Goal: Information Seeking & Learning: Learn about a topic

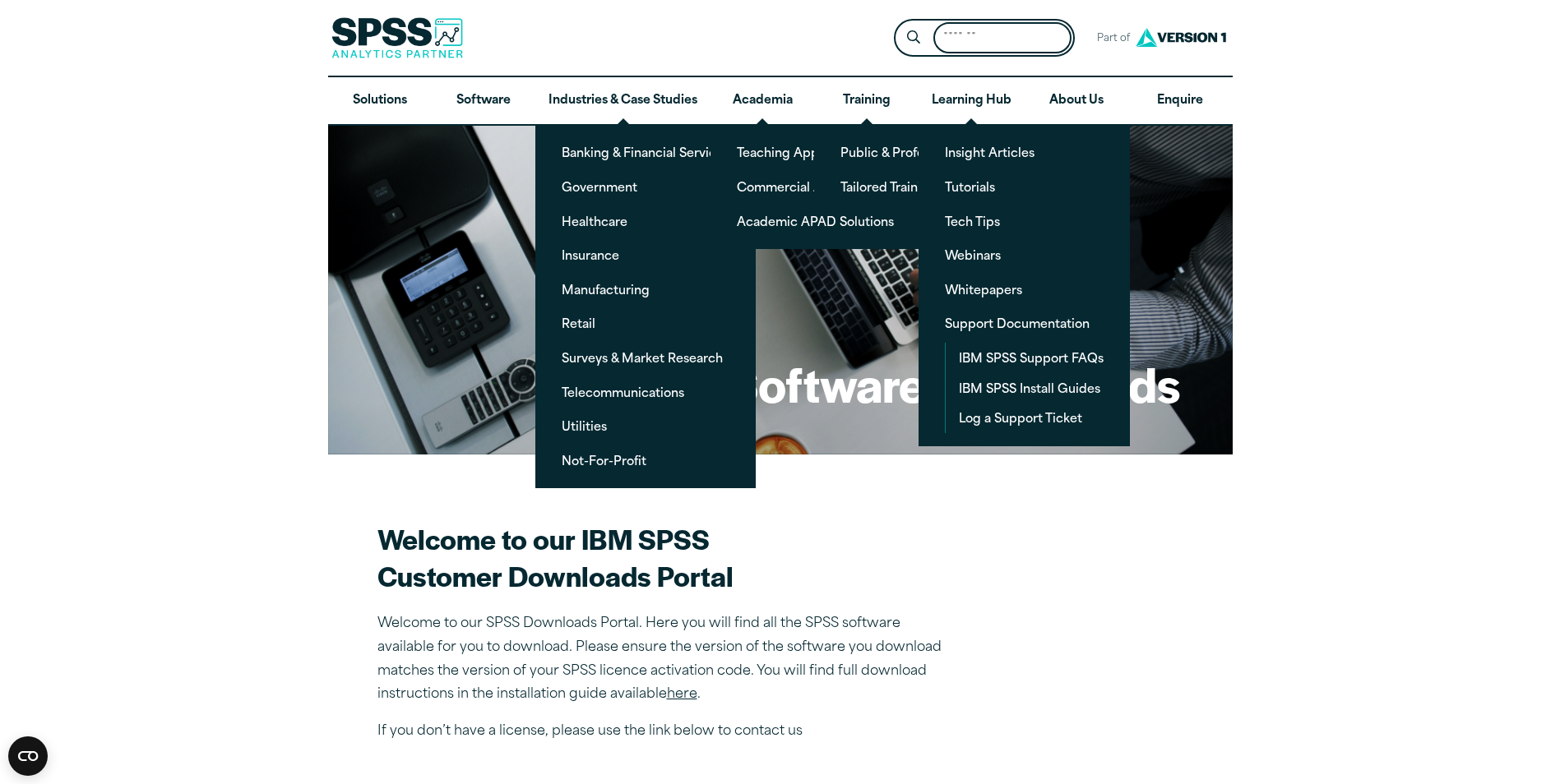
click at [986, 51] on input "Search for:" at bounding box center [1002, 38] width 138 height 32
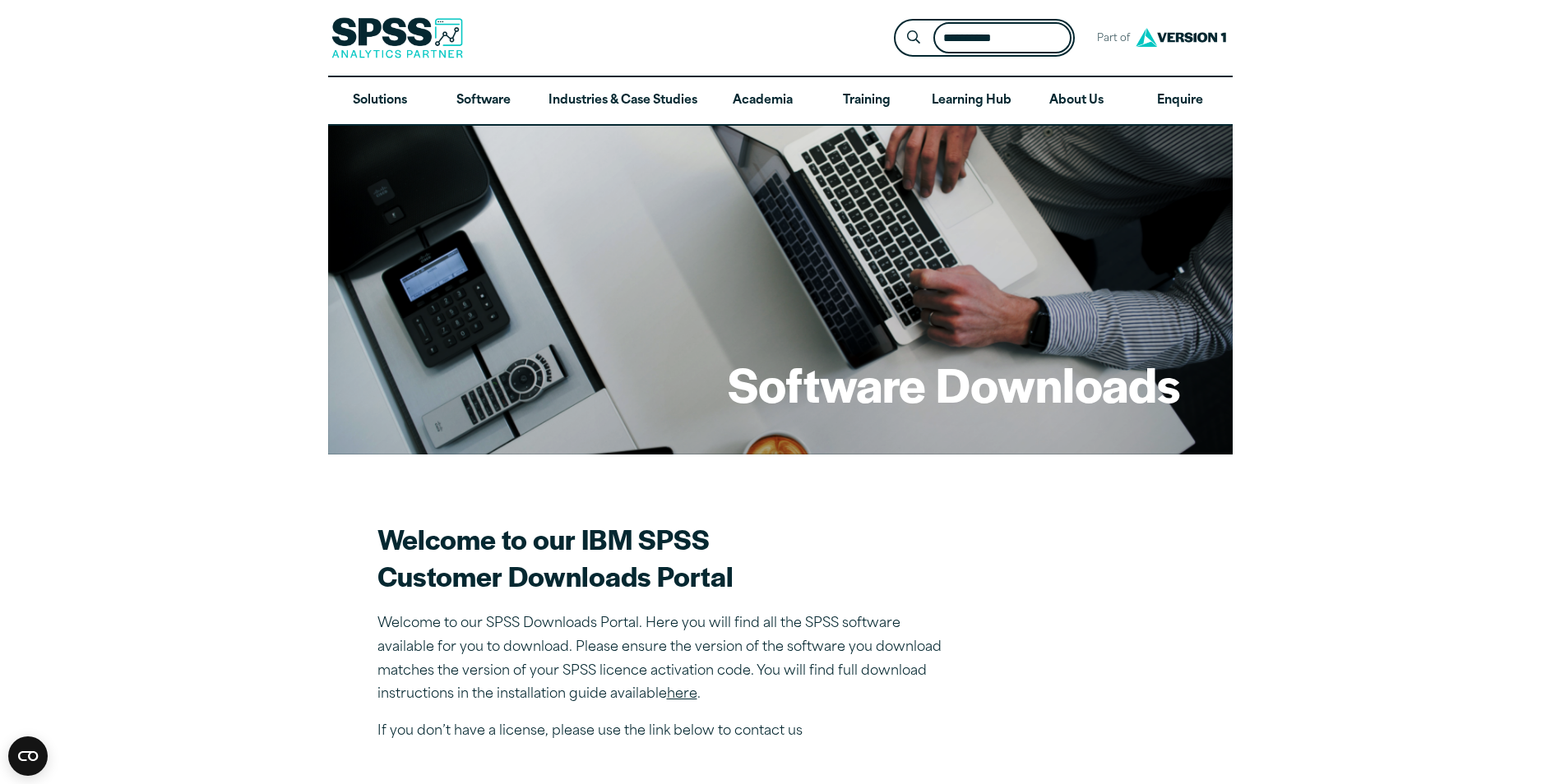
type input "**********"
click at [897, 23] on button "Submit Site Search" at bounding box center [913, 38] width 30 height 30
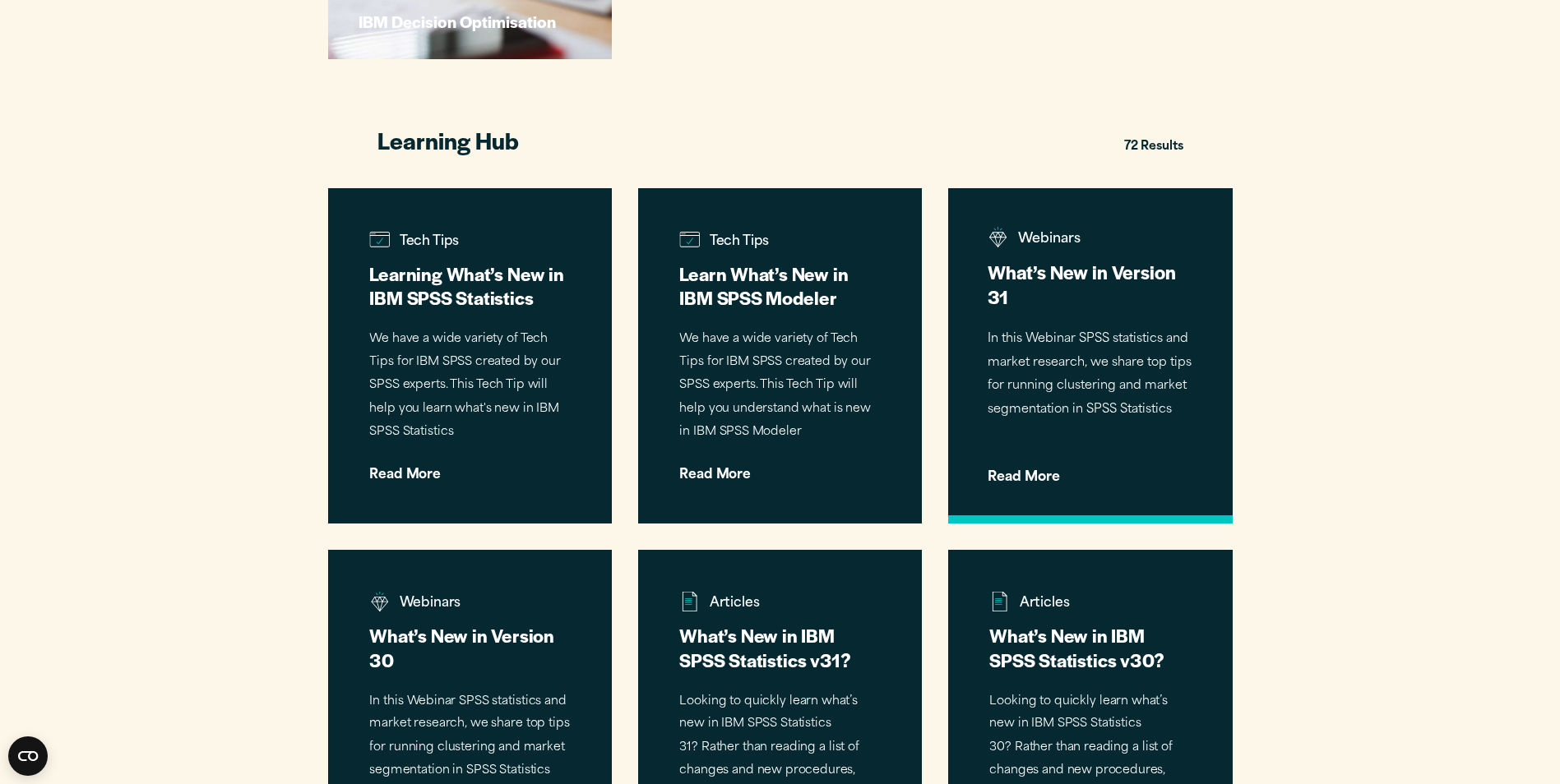
scroll to position [2384, 0]
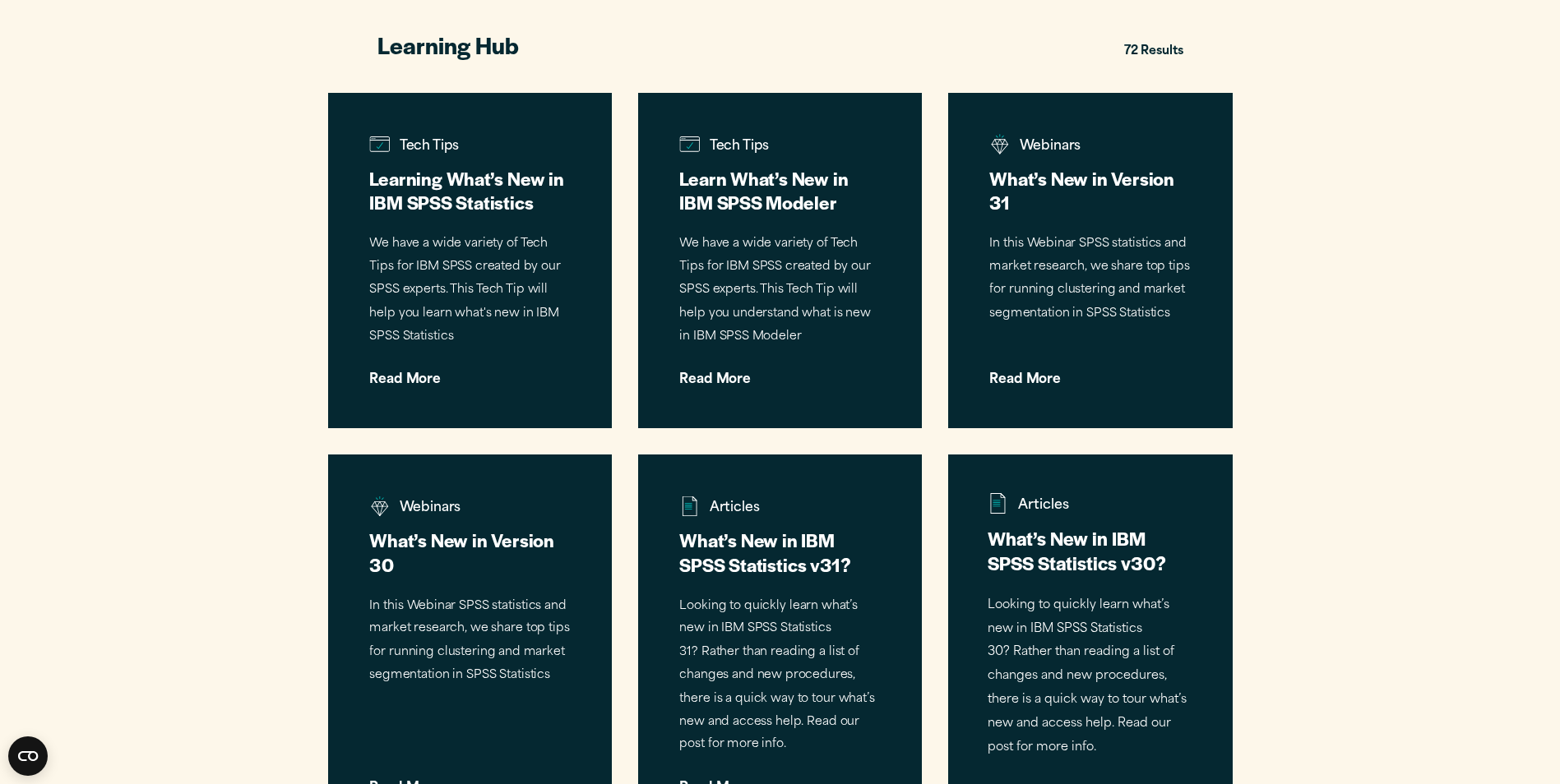
click at [1078, 546] on h3 "What’s New in IBM SPSS Statistics v30?" at bounding box center [1089, 550] width 204 height 49
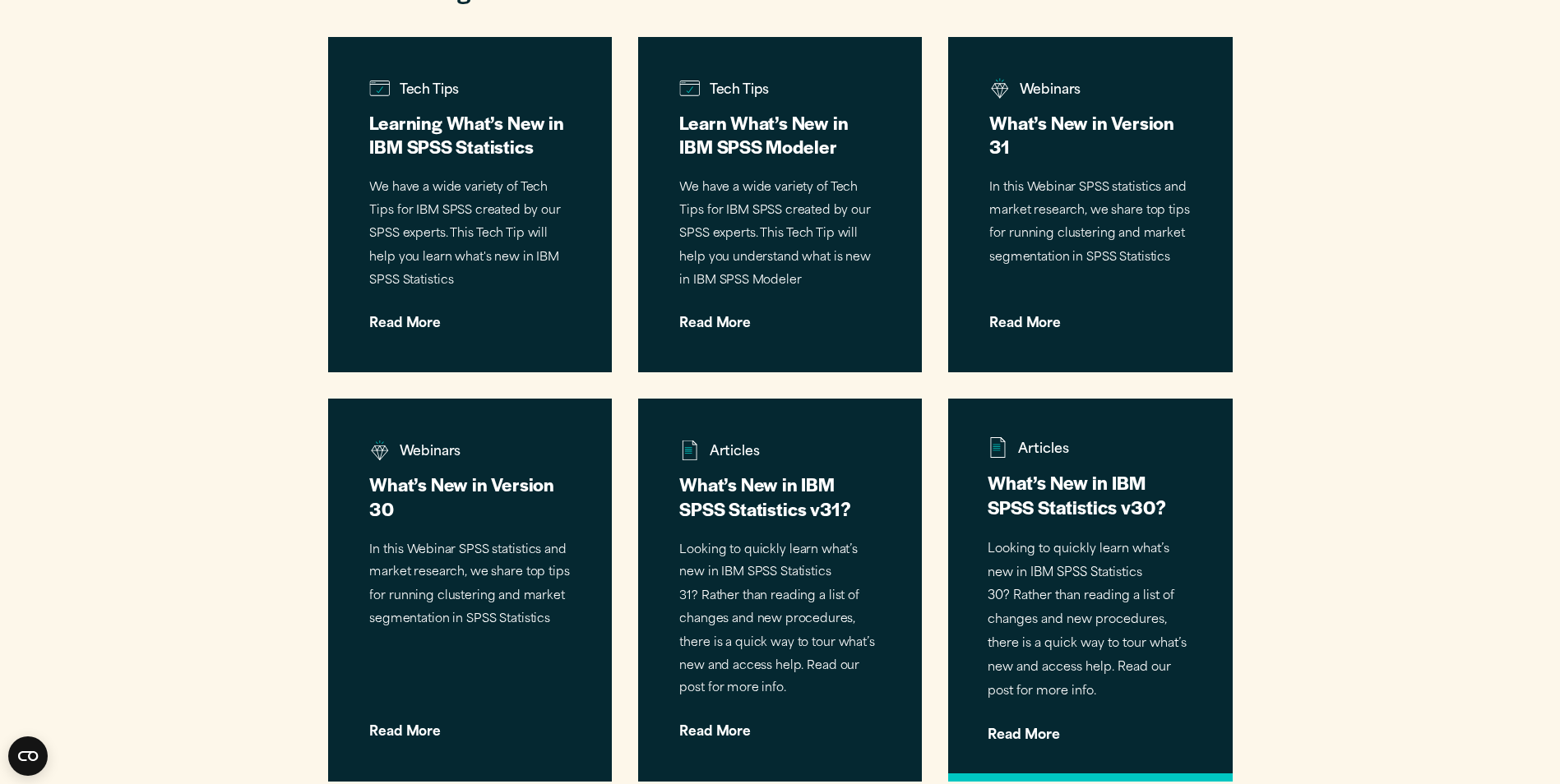
scroll to position [2466, 0]
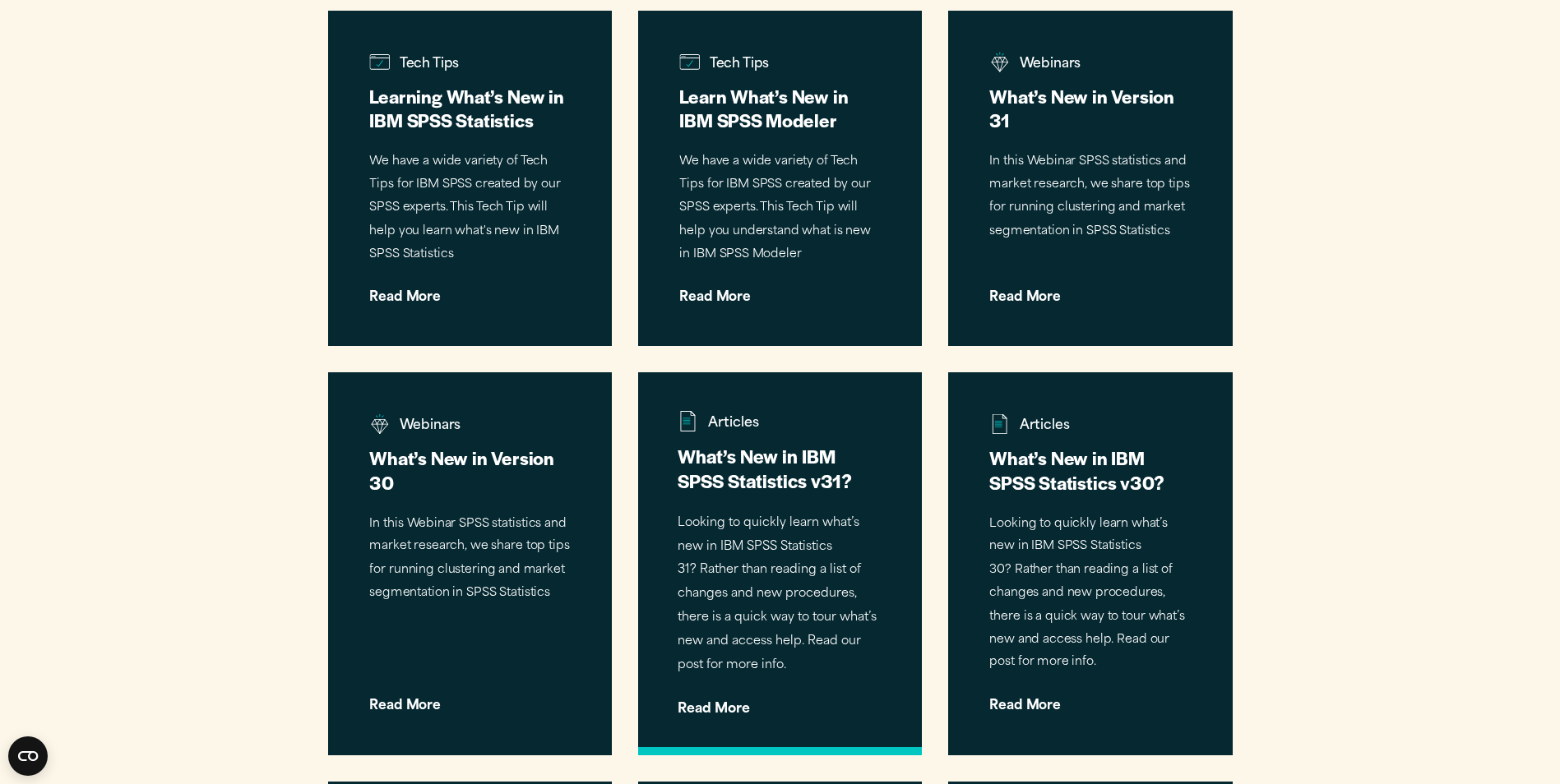
click at [779, 475] on h3 "What’s New in IBM SPSS Statistics v31?" at bounding box center [780, 468] width 204 height 49
